Goal: Information Seeking & Learning: Find specific fact

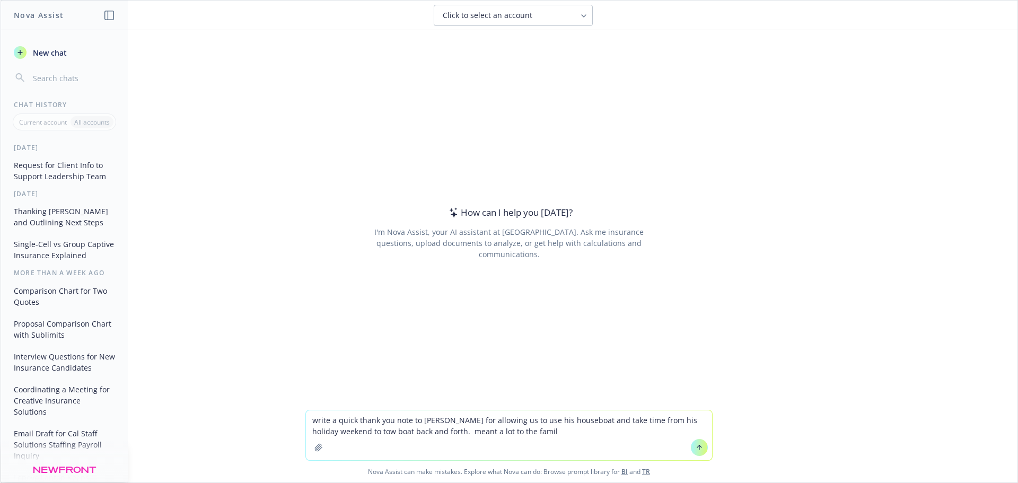
type textarea "write a quick thank you note to shawn for allowing us to use his houseboat and …"
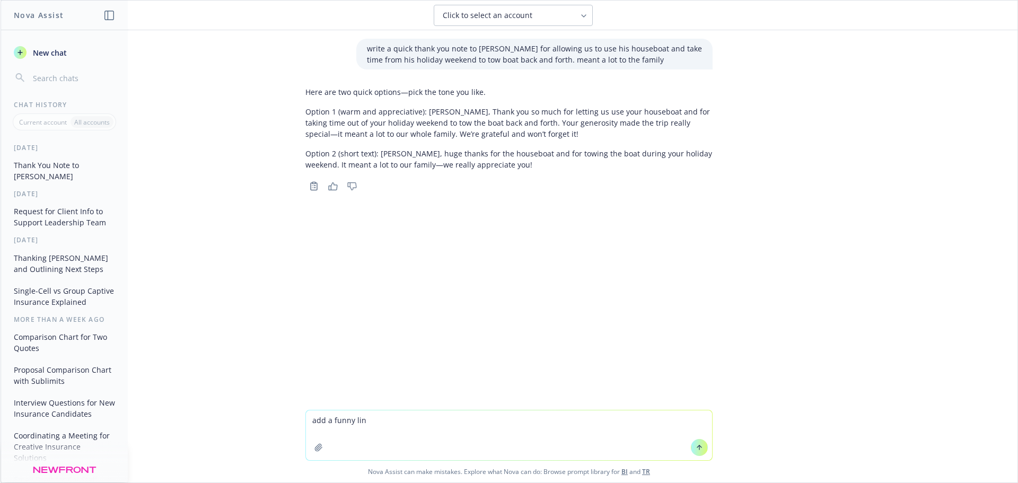
type textarea "add a funny line"
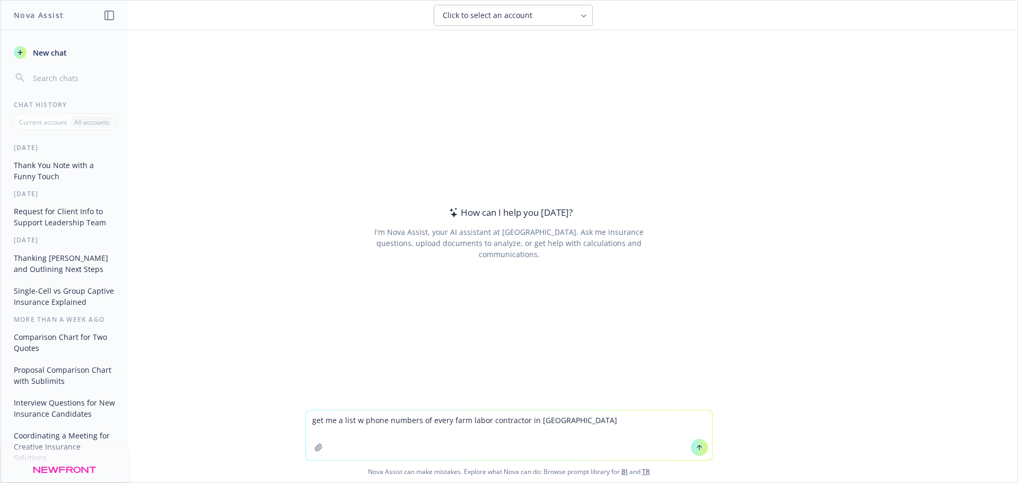
type textarea "get me a list w phone numbers of every farm labor contractor in [GEOGRAPHIC_DAT…"
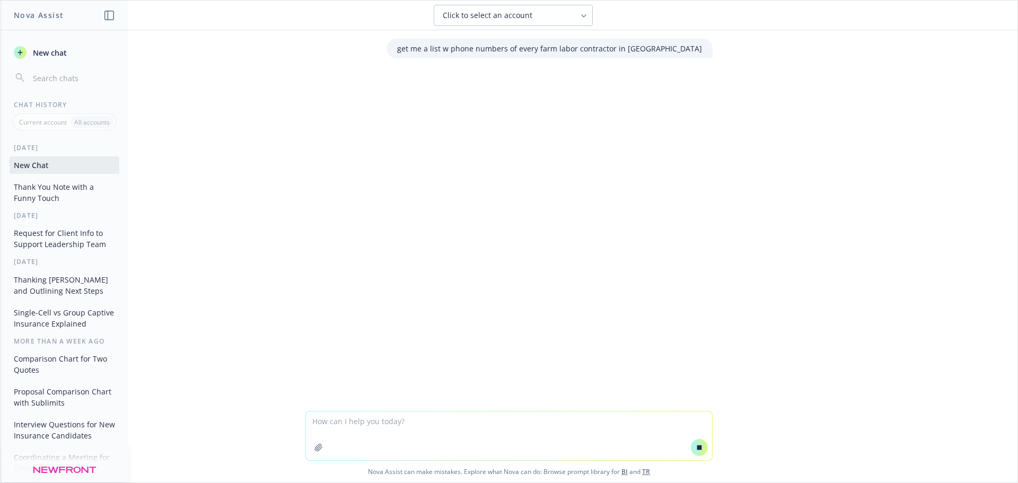
click at [558, 16] on div "Click to select an account" at bounding box center [507, 15] width 128 height 11
click at [650, 14] on div "Click to select an account" at bounding box center [513, 15] width 983 height 21
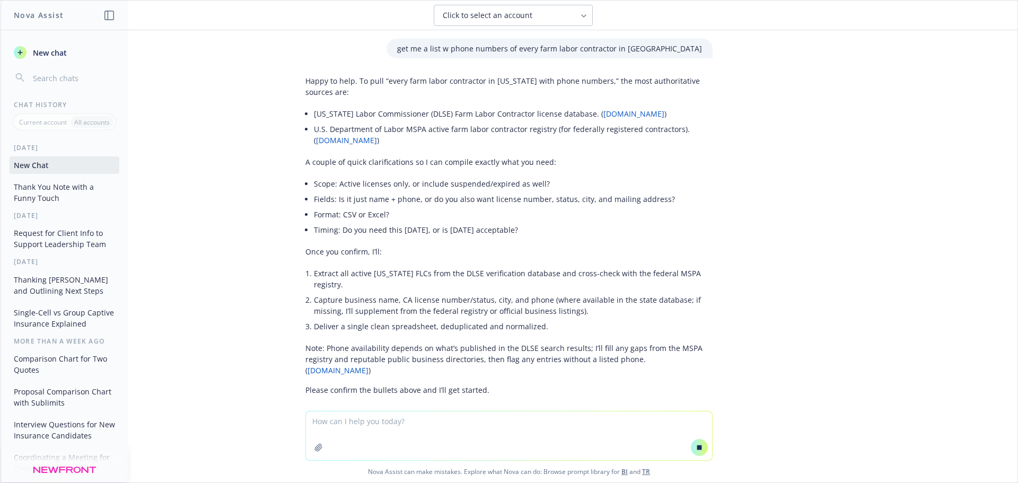
scroll to position [11, 0]
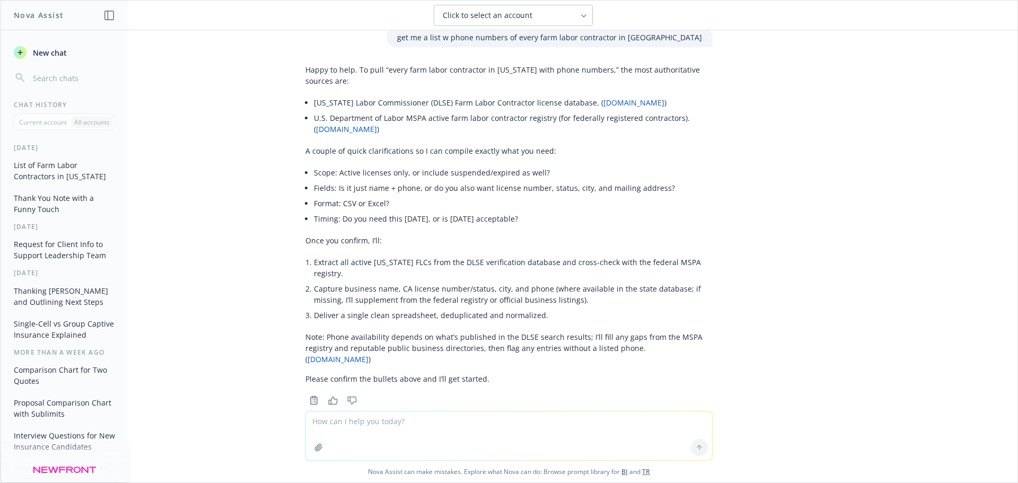
click at [369, 354] on link "[DOMAIN_NAME]" at bounding box center [338, 359] width 61 height 10
click at [354, 430] on textarea at bounding box center [509, 436] width 406 height 49
type textarea "excel and find licensed farm labor contractors"
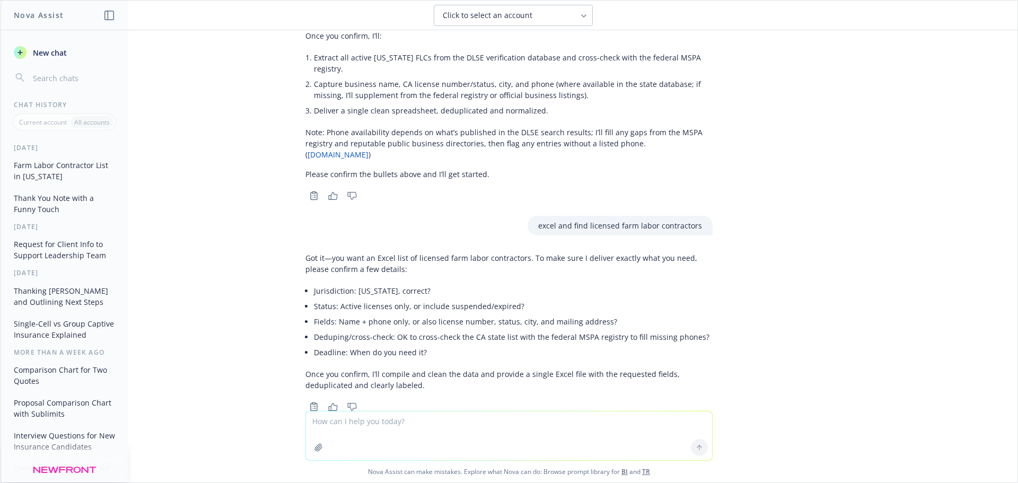
scroll to position [222, 0]
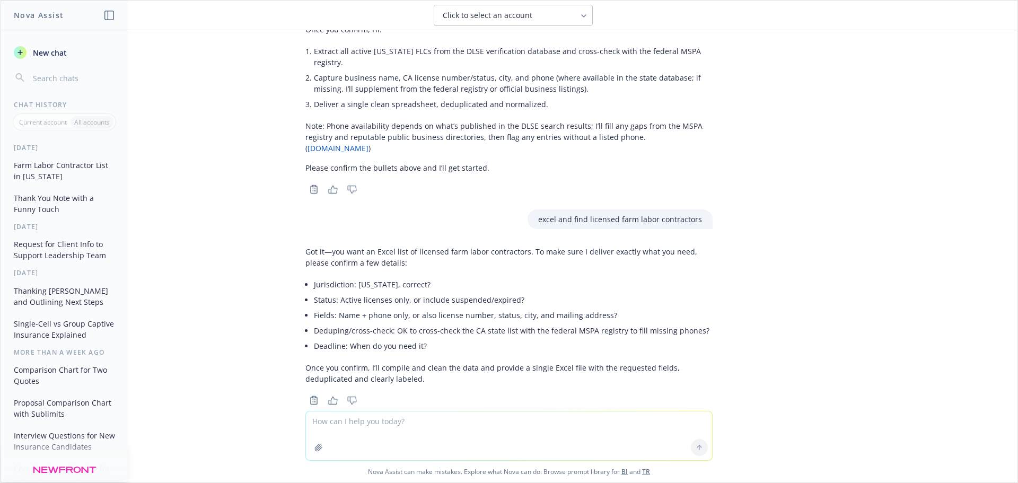
click at [341, 422] on textarea at bounding box center [509, 436] width 406 height 49
type textarea "correct"
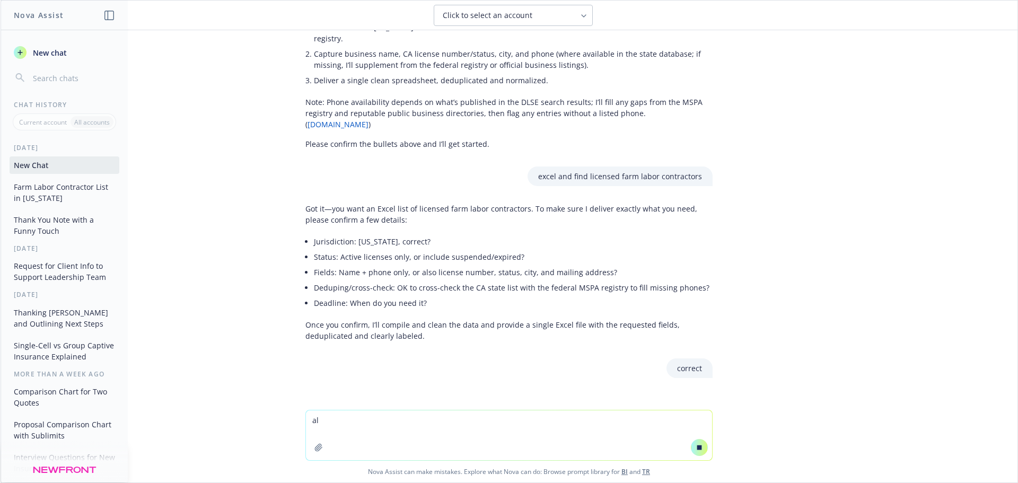
scroll to position [247, 0]
type textarea "also include work comp renewal date"
click at [691, 446] on button at bounding box center [699, 447] width 17 height 17
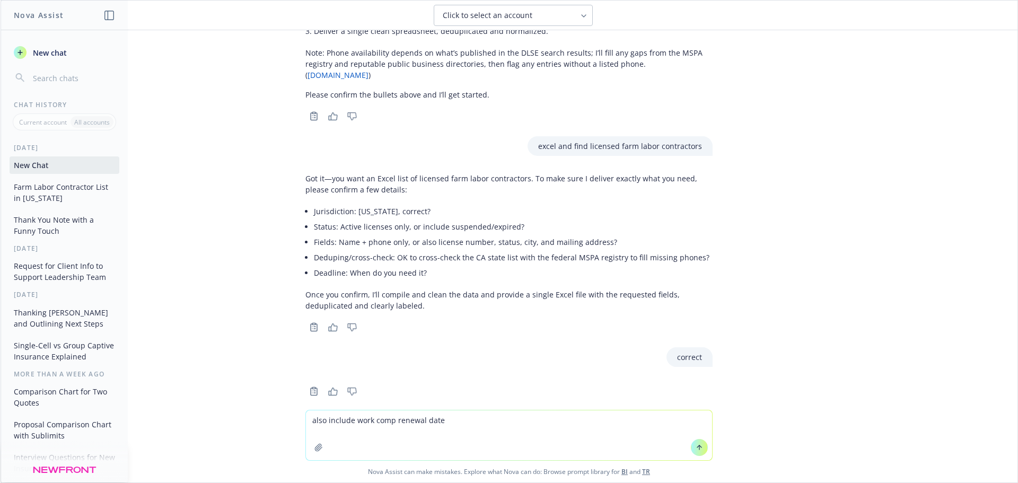
scroll to position [304, 0]
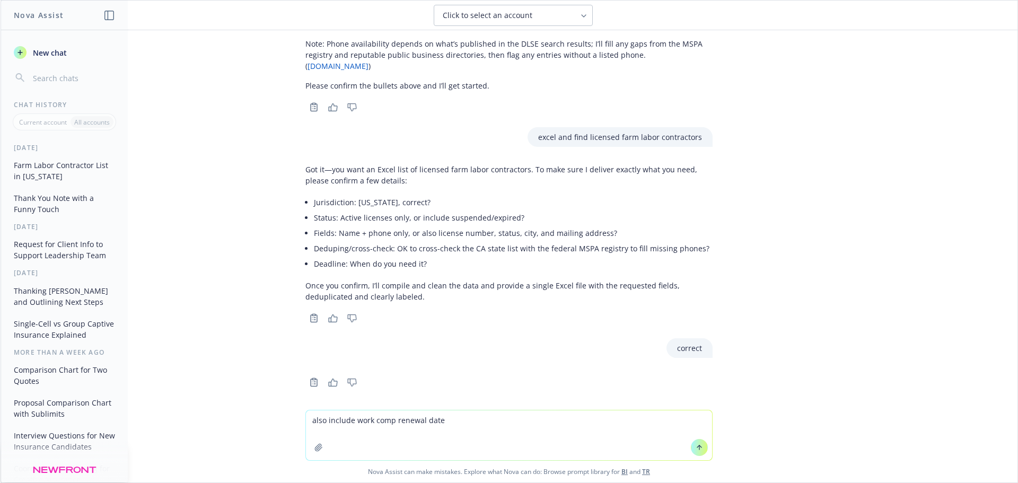
click at [696, 449] on icon at bounding box center [699, 447] width 7 height 7
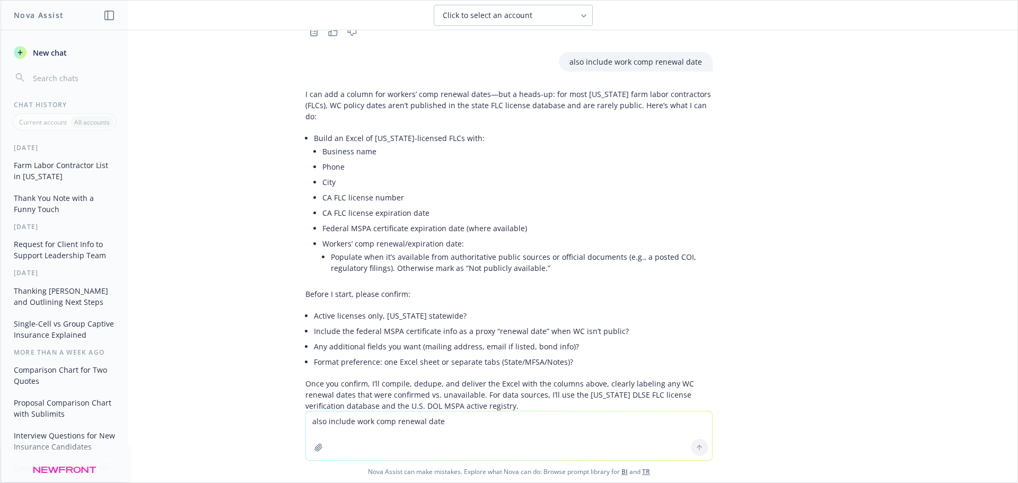
scroll to position [671, 0]
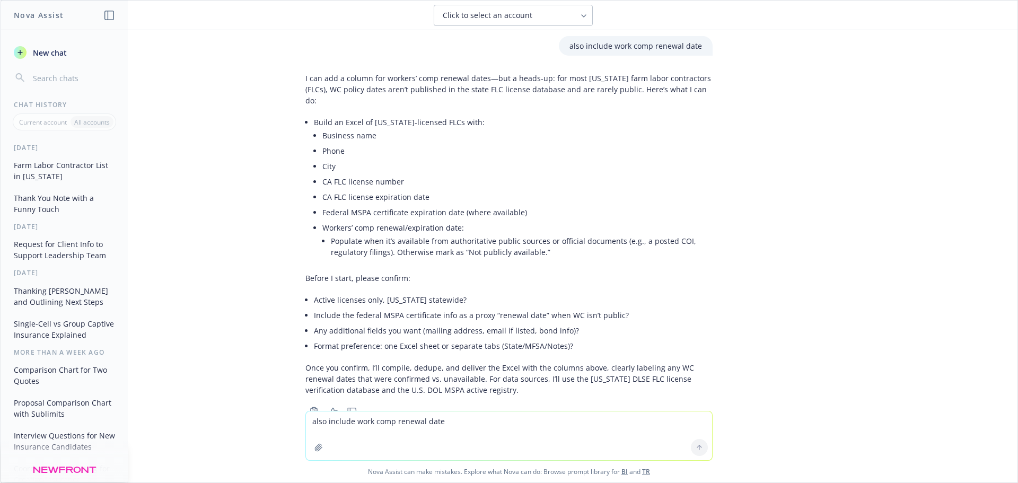
click at [328, 429] on textarea "also include work comp renewal date" at bounding box center [509, 436] width 406 height 49
type textarea "confirm"
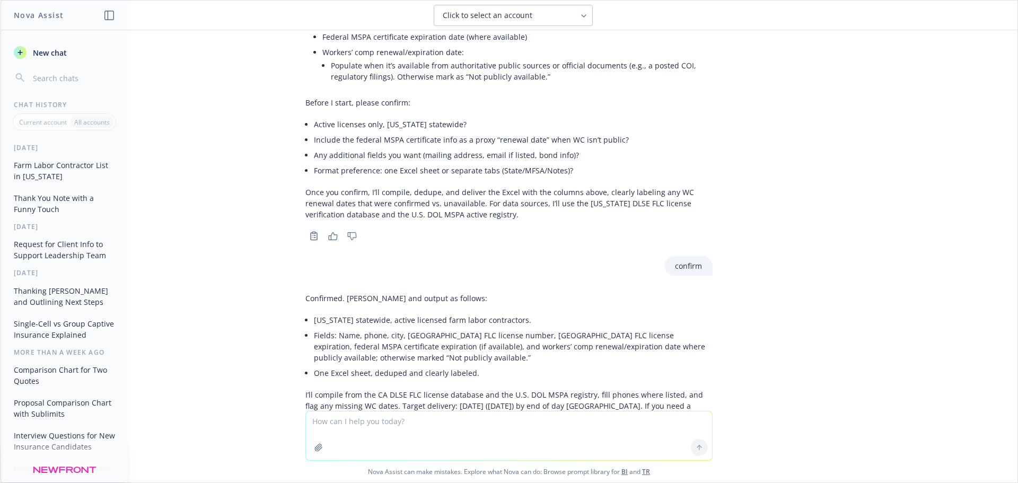
scroll to position [874, 0]
